Goal: Transaction & Acquisition: Purchase product/service

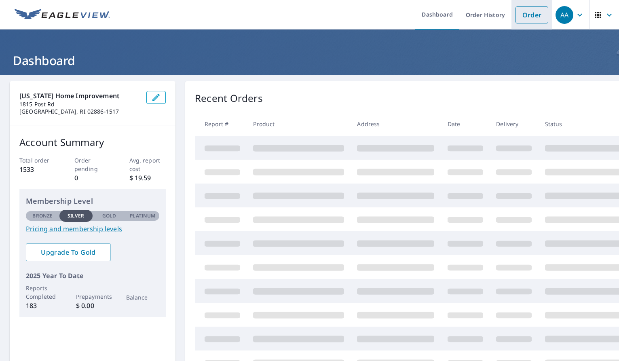
click at [516, 16] on link "Order" at bounding box center [531, 14] width 33 height 17
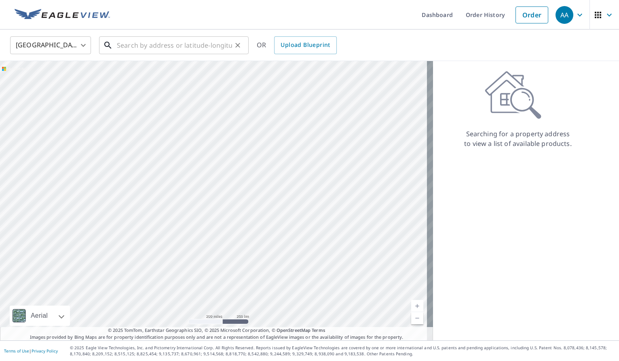
click at [186, 48] on input "text" at bounding box center [174, 45] width 115 height 23
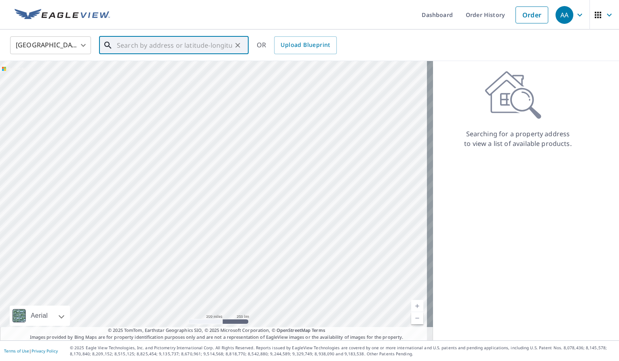
click at [182, 44] on input "text" at bounding box center [174, 45] width 115 height 23
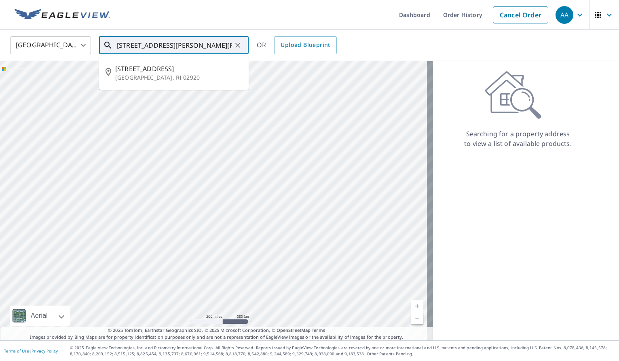
click at [157, 80] on p "[GEOGRAPHIC_DATA], RI 02920" at bounding box center [178, 78] width 127 height 8
type input "[STREET_ADDRESS][PERSON_NAME]"
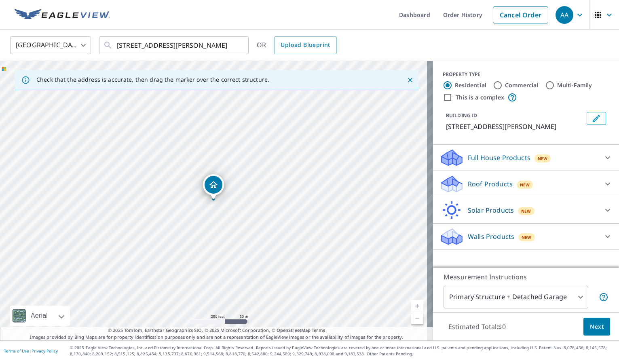
click at [447, 185] on icon at bounding box center [451, 187] width 21 height 10
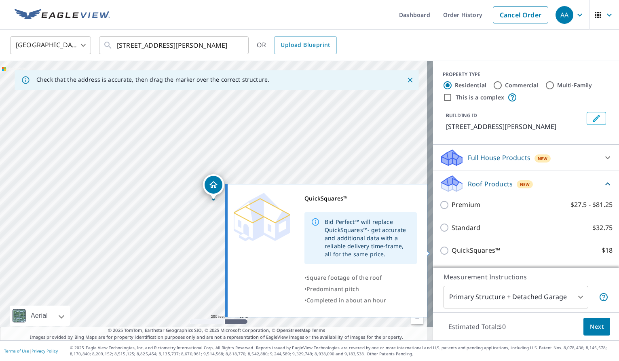
click at [440, 249] on input "QuickSquares™ $18" at bounding box center [445, 251] width 12 height 10
checkbox input "true"
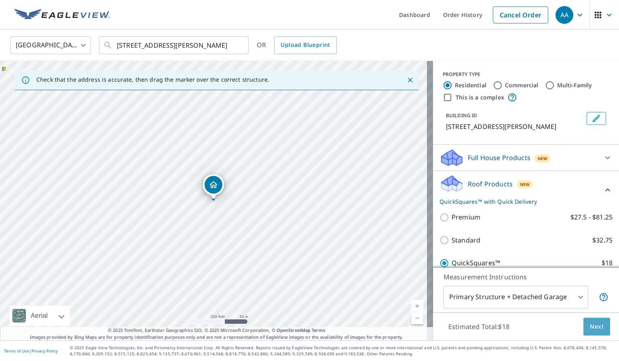
click at [590, 329] on span "Next" at bounding box center [597, 327] width 14 height 10
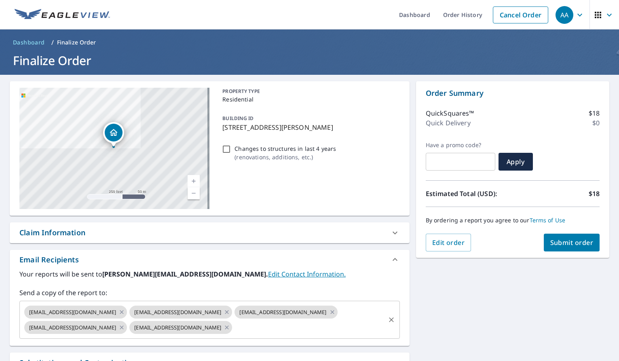
click at [233, 331] on input "text" at bounding box center [308, 327] width 150 height 15
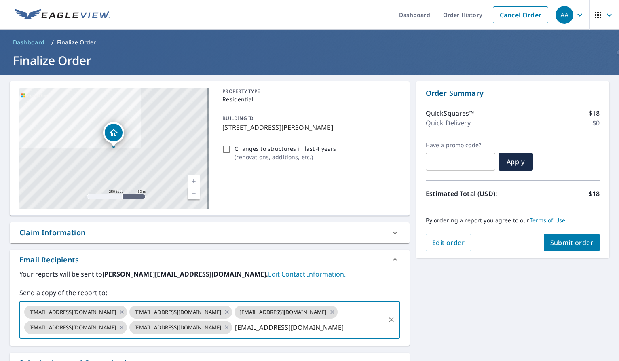
type input "[EMAIL_ADDRESS][DOMAIN_NAME]"
click at [558, 241] on span "Submit order" at bounding box center [571, 242] width 43 height 9
checkbox input "true"
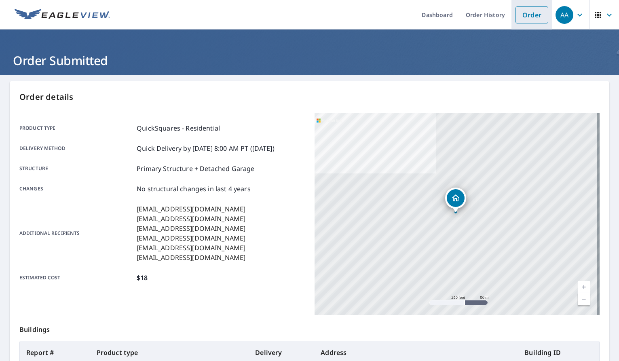
click at [517, 14] on link "Order" at bounding box center [531, 14] width 33 height 17
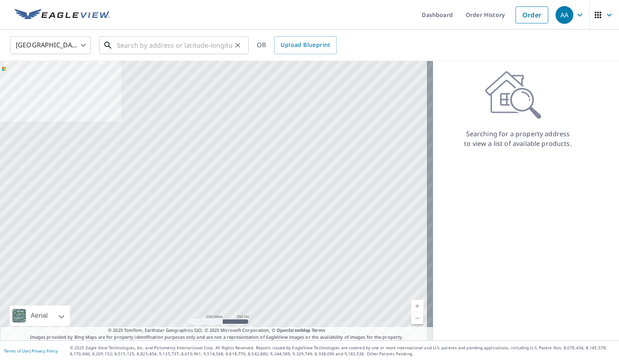
click at [194, 49] on input "text" at bounding box center [174, 45] width 115 height 23
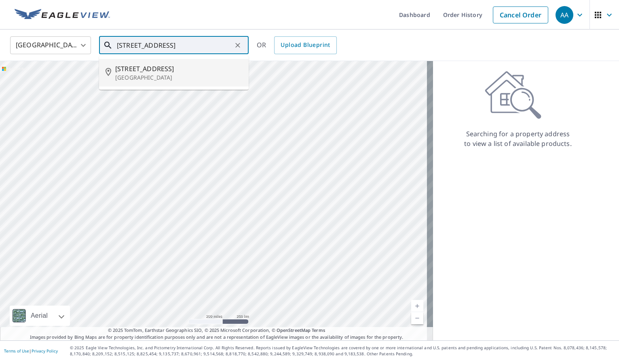
click at [178, 71] on span "[STREET_ADDRESS]" at bounding box center [178, 69] width 127 height 10
type input "[STREET_ADDRESS]"
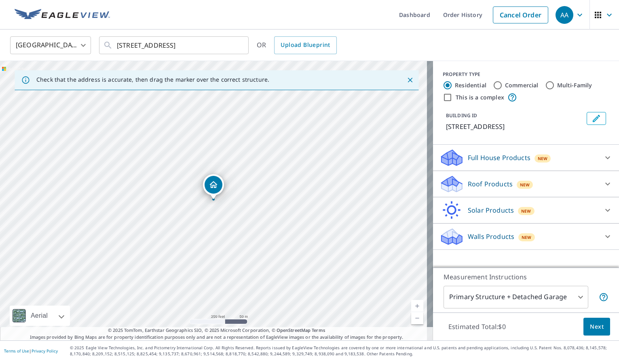
click at [468, 192] on div "Roof Products New" at bounding box center [518, 184] width 158 height 19
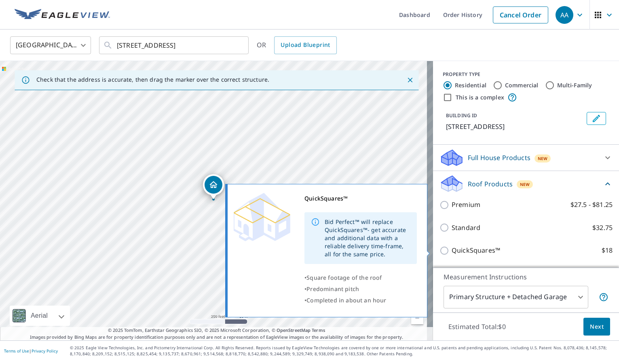
click at [439, 251] on input "QuickSquares™ $18" at bounding box center [445, 251] width 12 height 10
checkbox input "true"
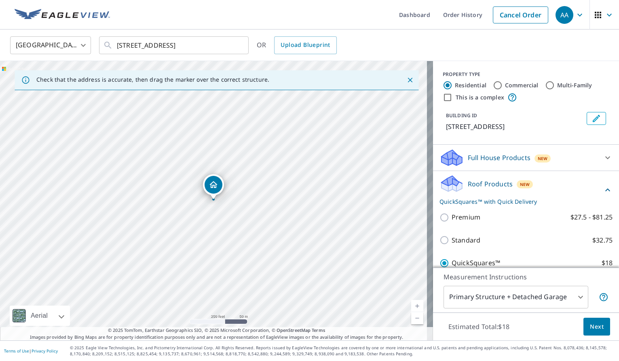
click at [594, 325] on span "Next" at bounding box center [597, 327] width 14 height 10
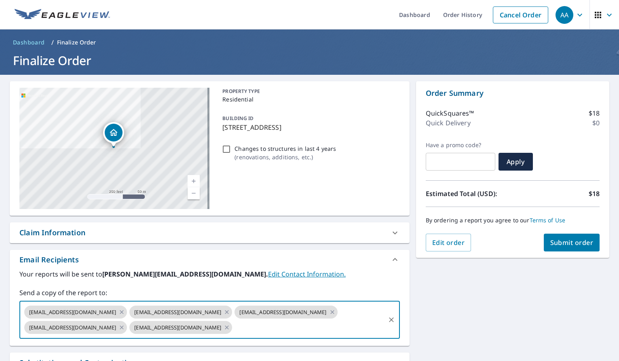
click at [233, 328] on input "text" at bounding box center [308, 327] width 150 height 15
type input "[EMAIL_ADDRESS][DOMAIN_NAME]"
click at [562, 241] on span "Submit order" at bounding box center [571, 242] width 43 height 9
checkbox input "true"
